Goal: Ask a question

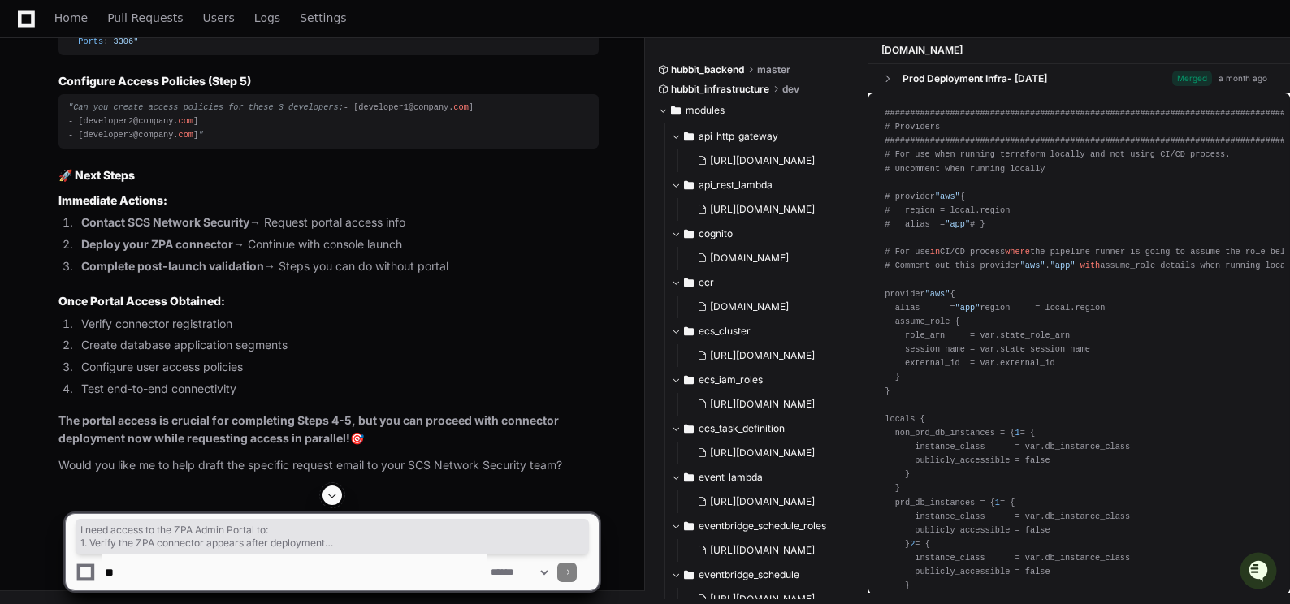
scroll to position [79291, 0]
drag, startPoint x: 251, startPoint y: 282, endPoint x: 318, endPoint y: 369, distance: 109.5
copy div "I need access to the ZPA Admin Portal to: 1. Verify the ZPA connector appears a…"
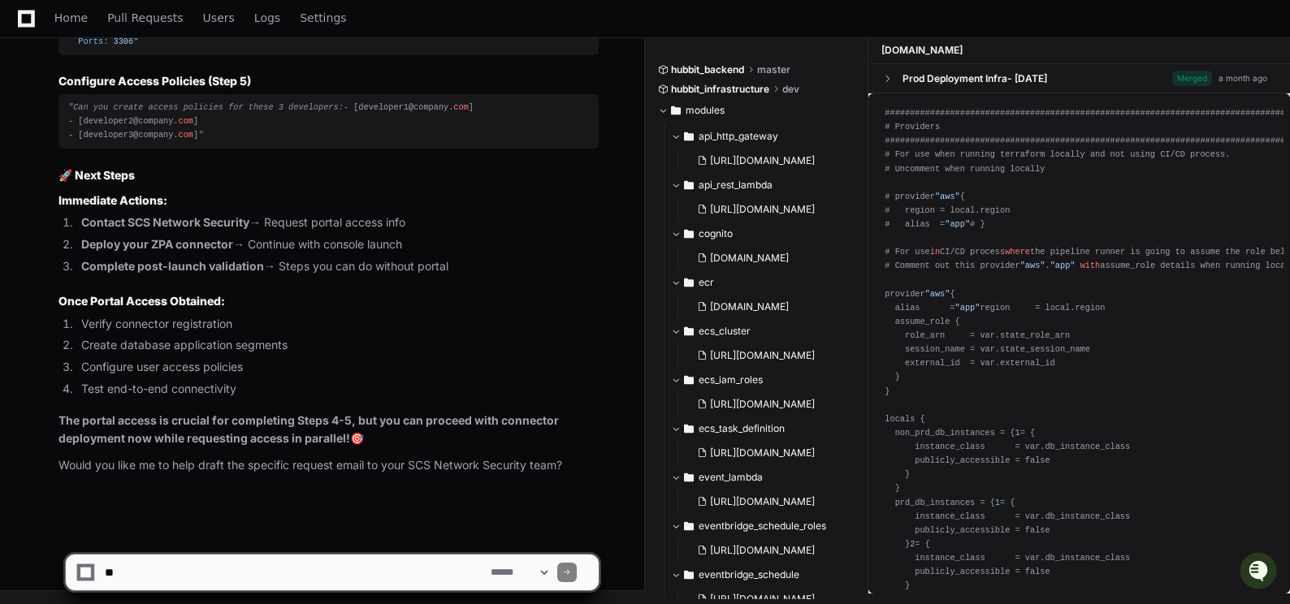
click at [166, 572] on textarea at bounding box center [295, 573] width 386 height 36
click at [147, 573] on textarea at bounding box center [295, 573] width 386 height 36
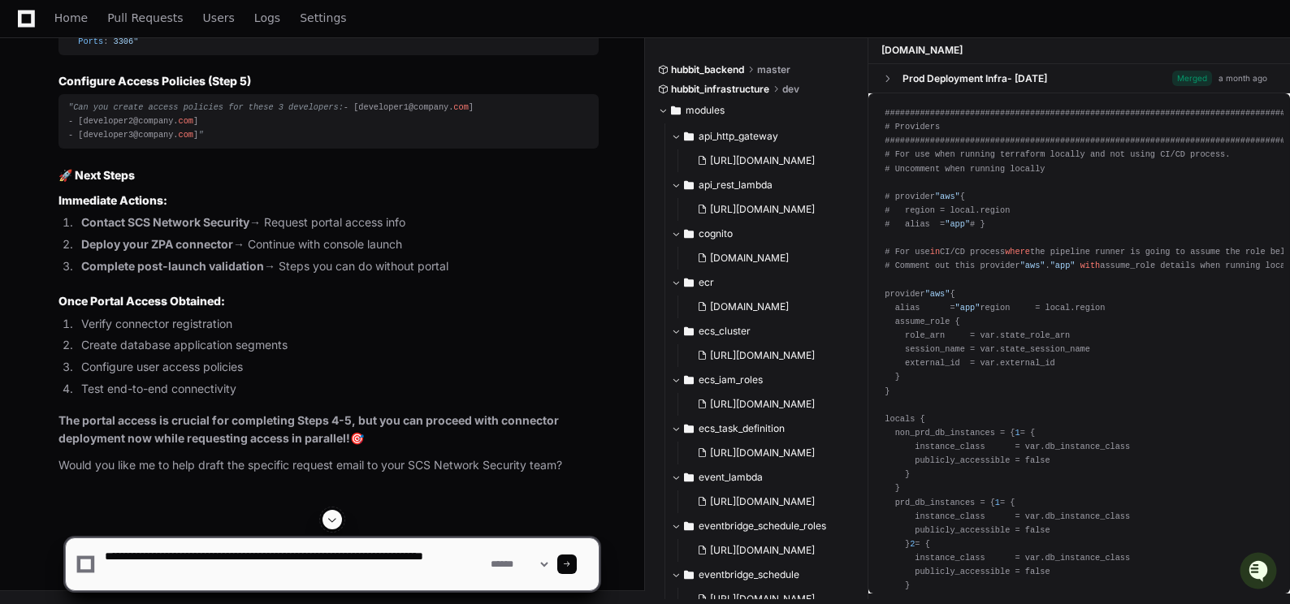
type textarea "**********"
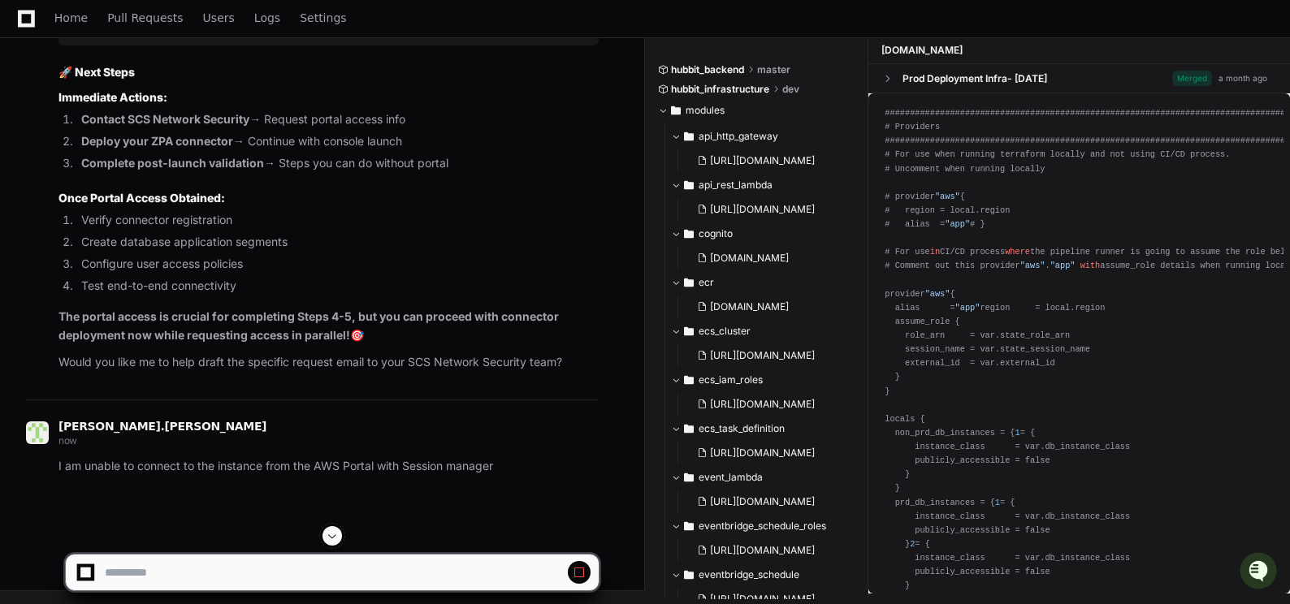
scroll to position [76505, 0]
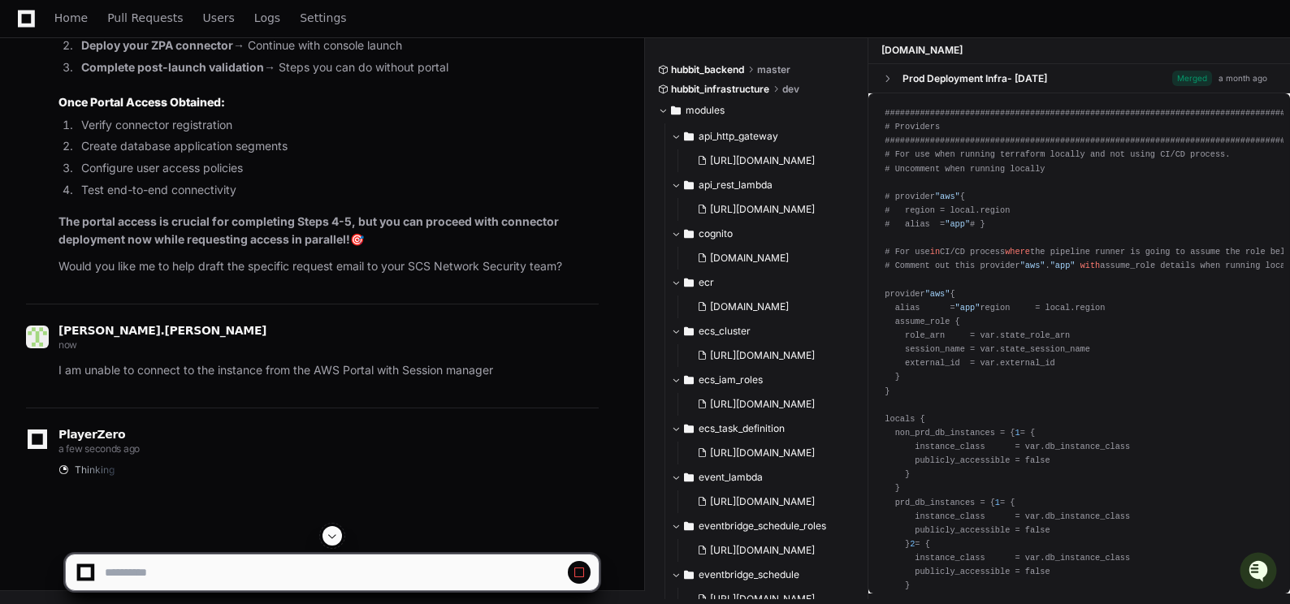
click at [333, 534] on span at bounding box center [332, 535] width 13 height 13
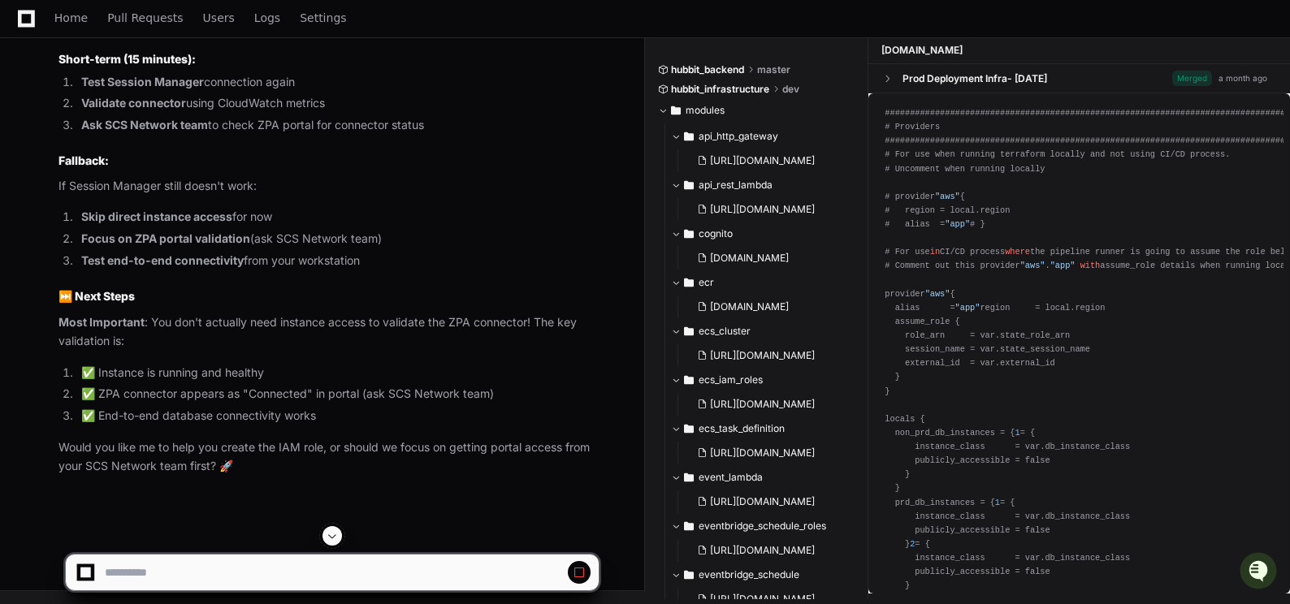
scroll to position [81352, 0]
click at [332, 537] on span at bounding box center [332, 535] width 13 height 13
